Goal: Find specific page/section: Find specific page/section

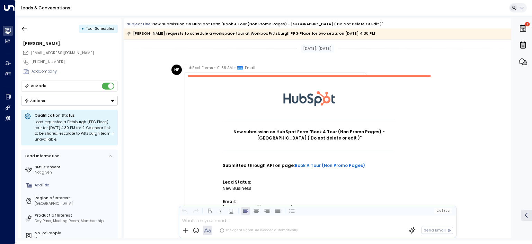
scroll to position [979, 0]
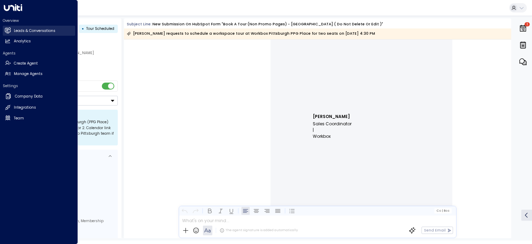
click at [24, 32] on h2 "Leads & Conversations" at bounding box center [35, 31] width 42 height 6
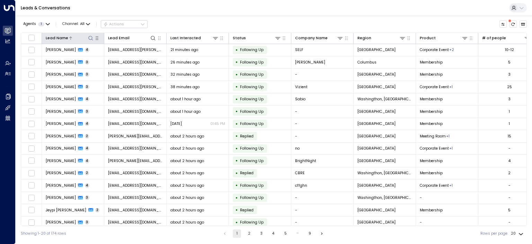
click at [91, 37] on icon at bounding box center [91, 38] width 6 height 6
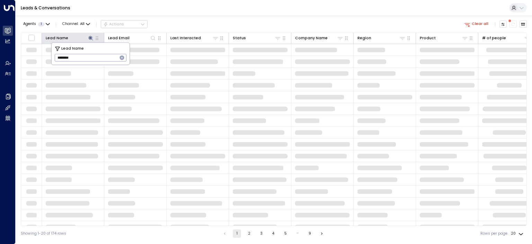
type input "********"
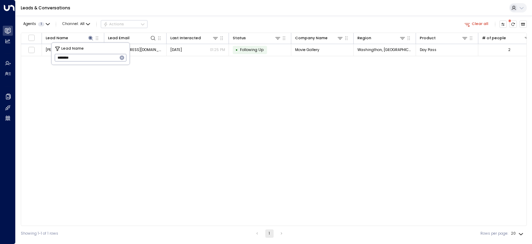
click at [195, 12] on div "Leads & Conversations" at bounding box center [274, 8] width 517 height 16
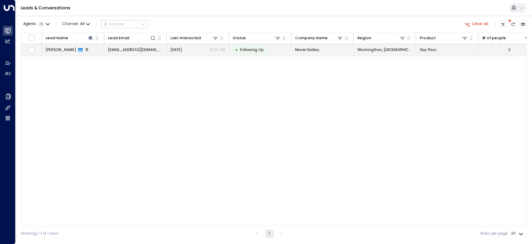
click at [61, 50] on span "[PERSON_NAME]" at bounding box center [61, 49] width 30 height 5
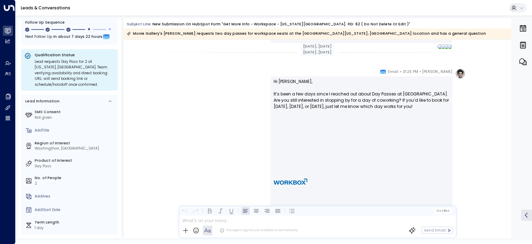
scroll to position [2115, 0]
